Goal: Find specific page/section: Find specific page/section

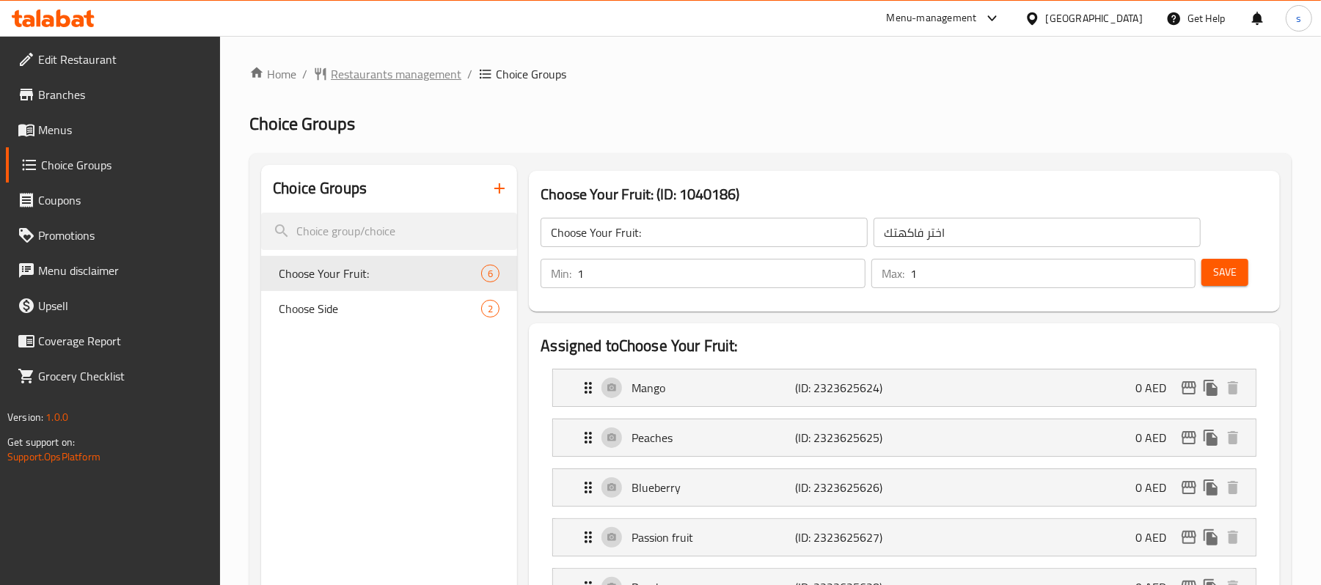
click at [353, 82] on span "Restaurants management" at bounding box center [396, 74] width 131 height 18
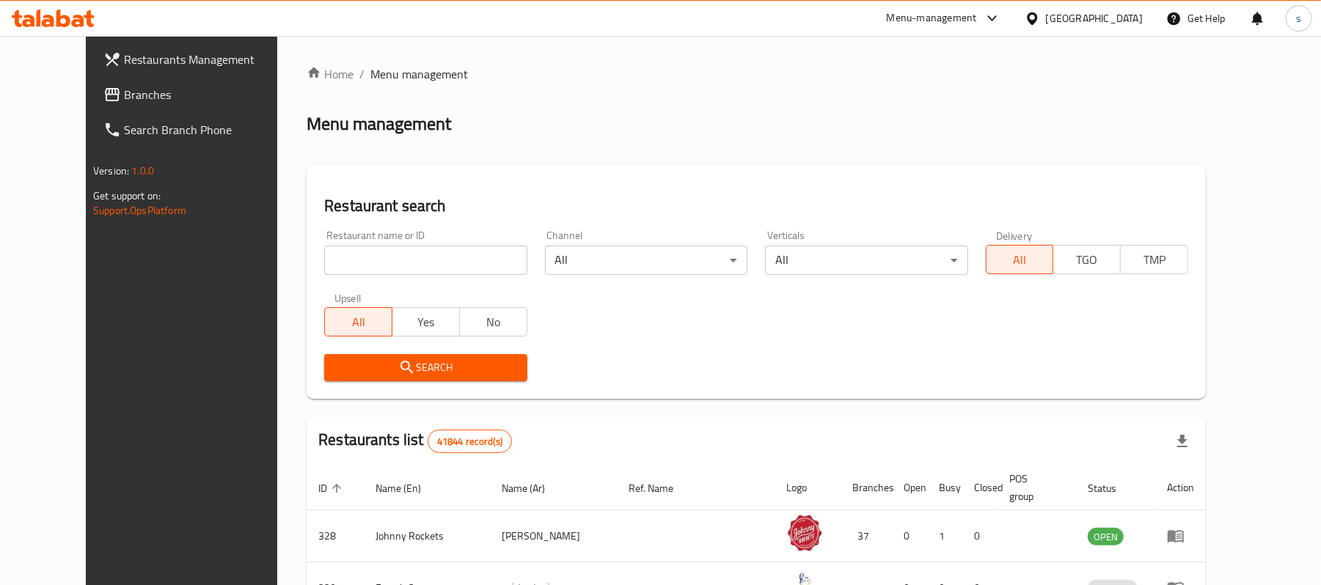
click at [92, 109] on link "Branches" at bounding box center [199, 94] width 215 height 35
click at [124, 98] on span "Branches" at bounding box center [209, 95] width 171 height 18
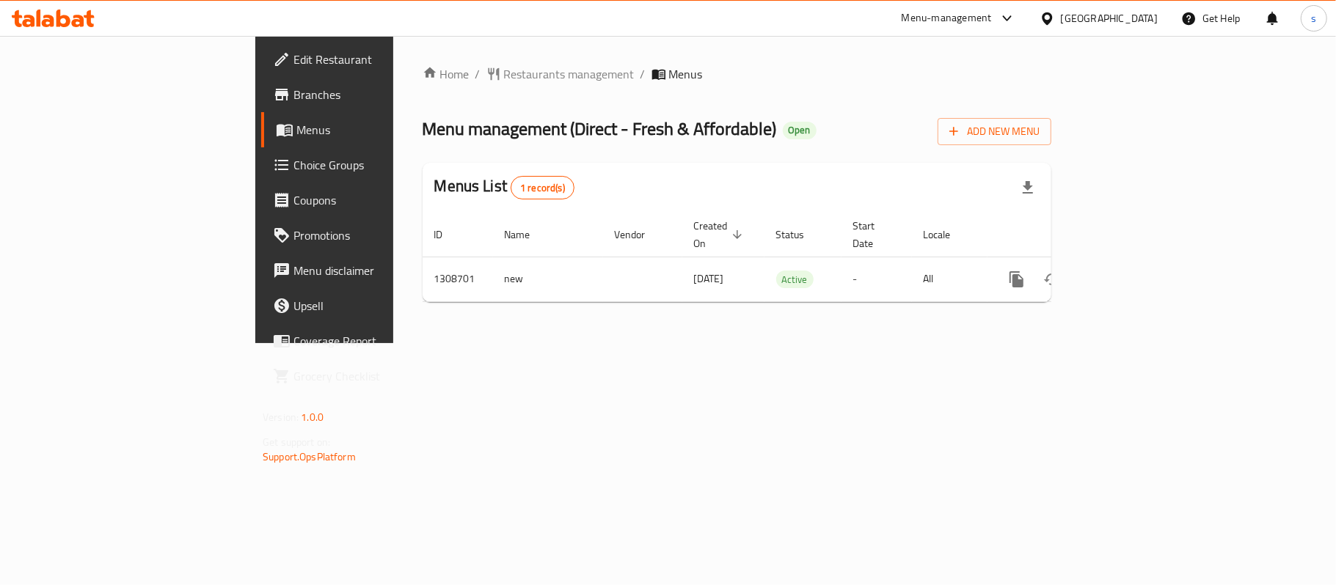
click at [293, 168] on span "Choice Groups" at bounding box center [379, 165] width 173 height 18
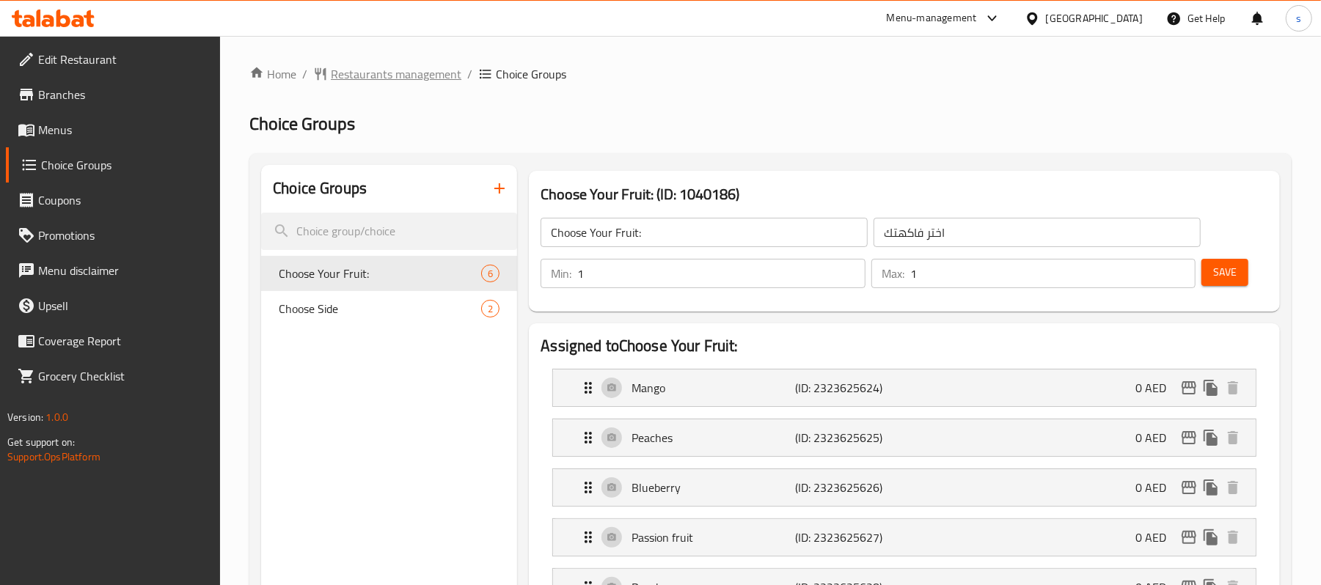
click at [391, 76] on span "Restaurants management" at bounding box center [396, 74] width 131 height 18
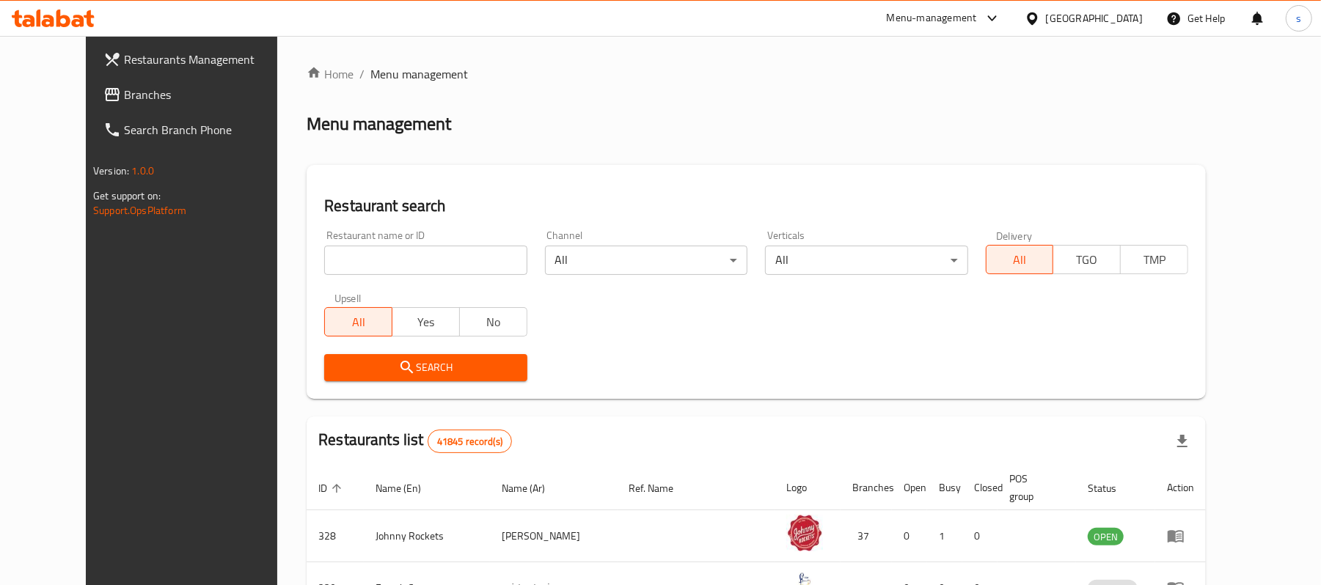
click at [124, 86] on span "Branches" at bounding box center [209, 95] width 171 height 18
